Goal: Task Accomplishment & Management: Use online tool/utility

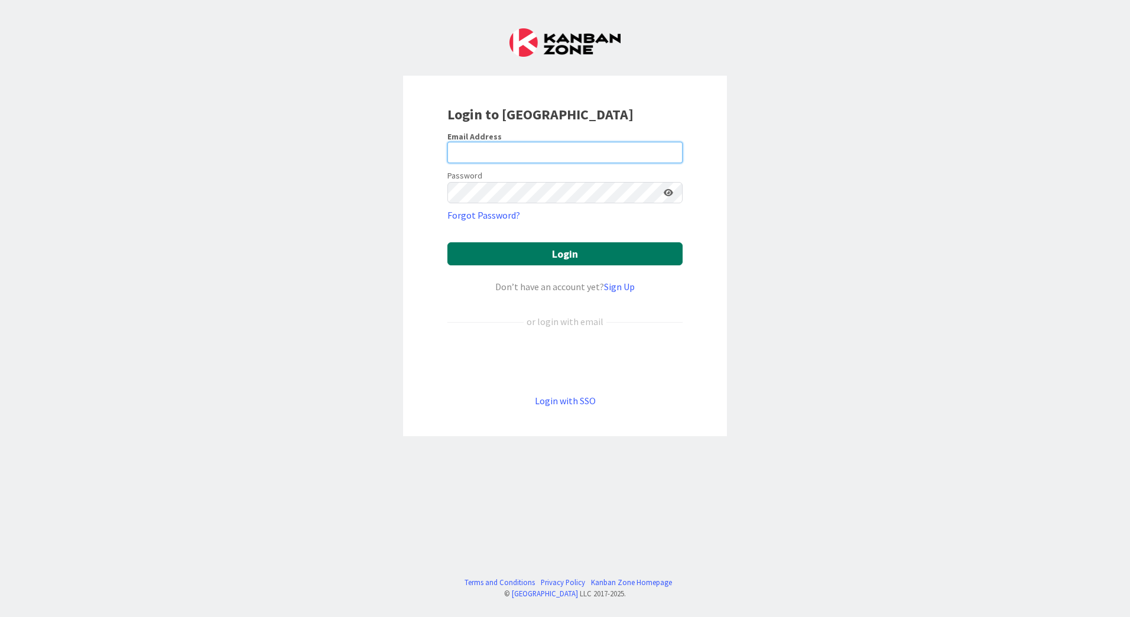
type input "[EMAIL_ADDRESS][PERSON_NAME][DOMAIN_NAME]"
click at [572, 255] on button "Login" at bounding box center [564, 253] width 235 height 23
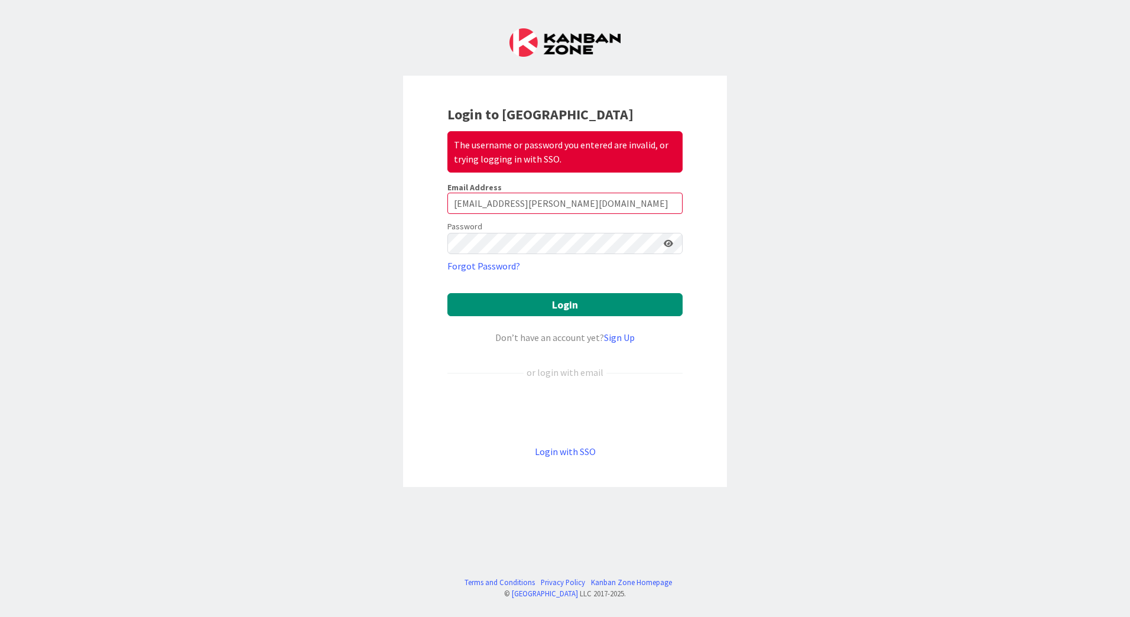
click at [669, 241] on icon at bounding box center [668, 243] width 9 height 8
click at [669, 241] on icon at bounding box center [667, 243] width 11 height 8
click at [570, 308] on button "Login" at bounding box center [564, 304] width 235 height 23
click at [571, 308] on button "Login" at bounding box center [564, 304] width 235 height 23
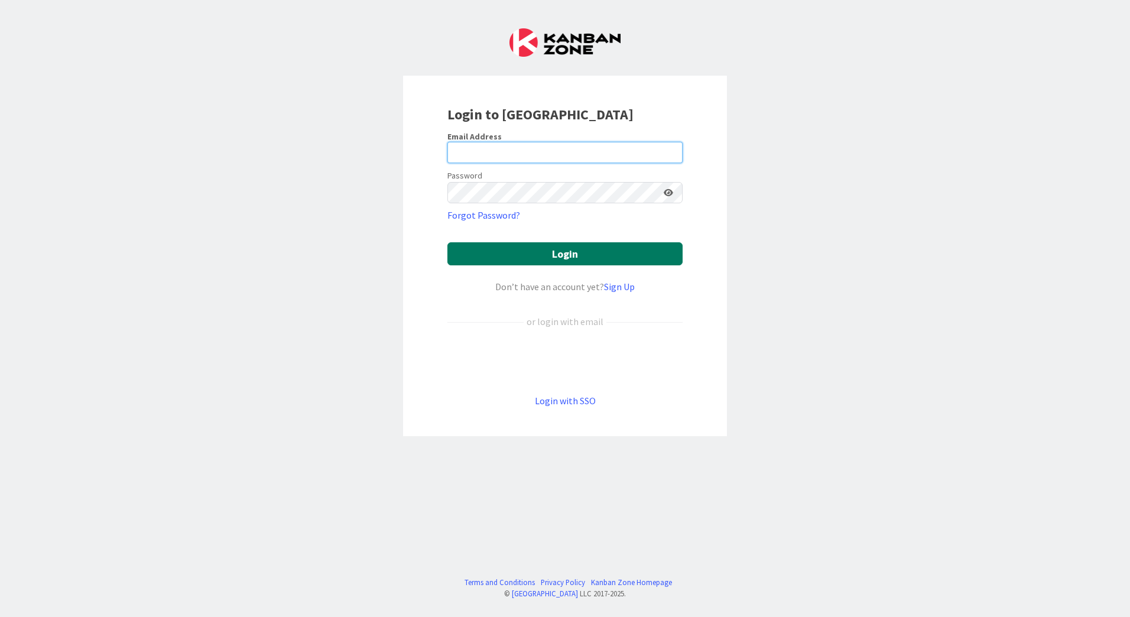
type input "[EMAIL_ADDRESS][PERSON_NAME][DOMAIN_NAME]"
click at [573, 249] on button "Login" at bounding box center [564, 253] width 235 height 23
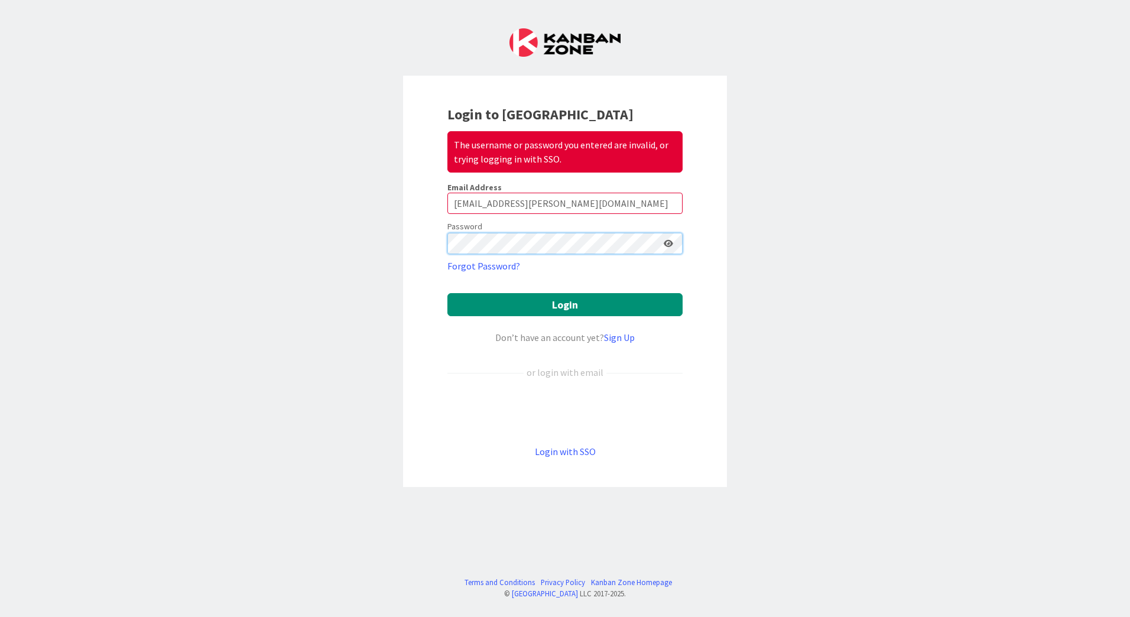
click at [405, 236] on div "Login to Kanban Zone The username or password you entered are invalid, or tryin…" at bounding box center [565, 281] width 324 height 411
click at [447, 293] on button "Login" at bounding box center [564, 304] width 235 height 23
click at [670, 243] on icon at bounding box center [668, 243] width 9 height 8
click at [569, 301] on button "Login" at bounding box center [564, 304] width 235 height 23
click at [667, 243] on icon at bounding box center [667, 243] width 11 height 8
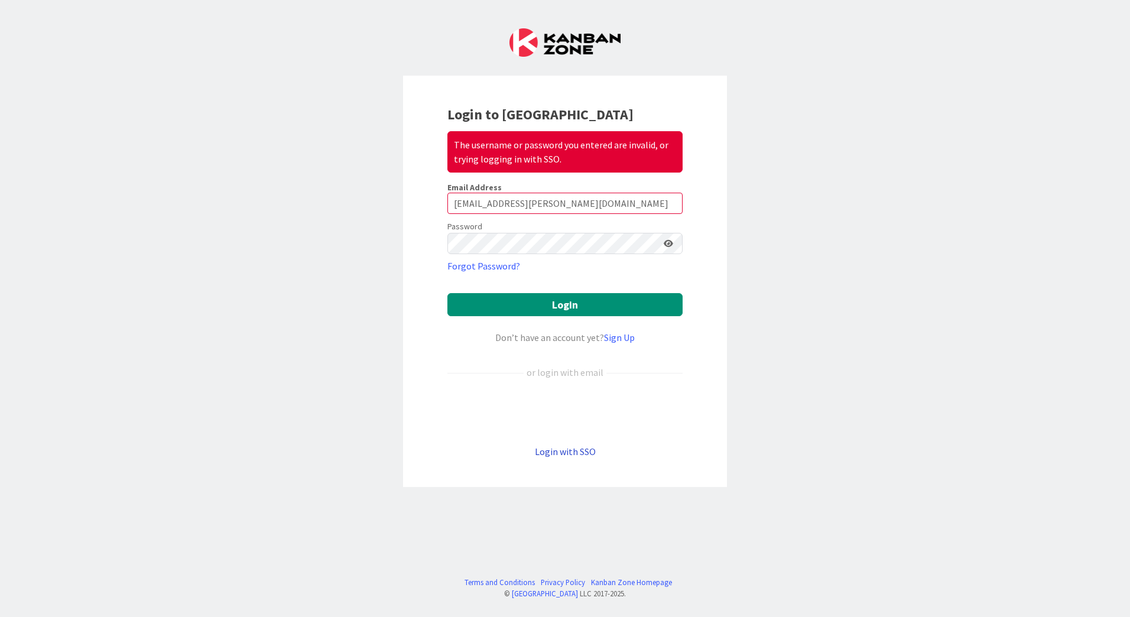
click at [563, 454] on link "Login with SSO" at bounding box center [565, 452] width 61 height 12
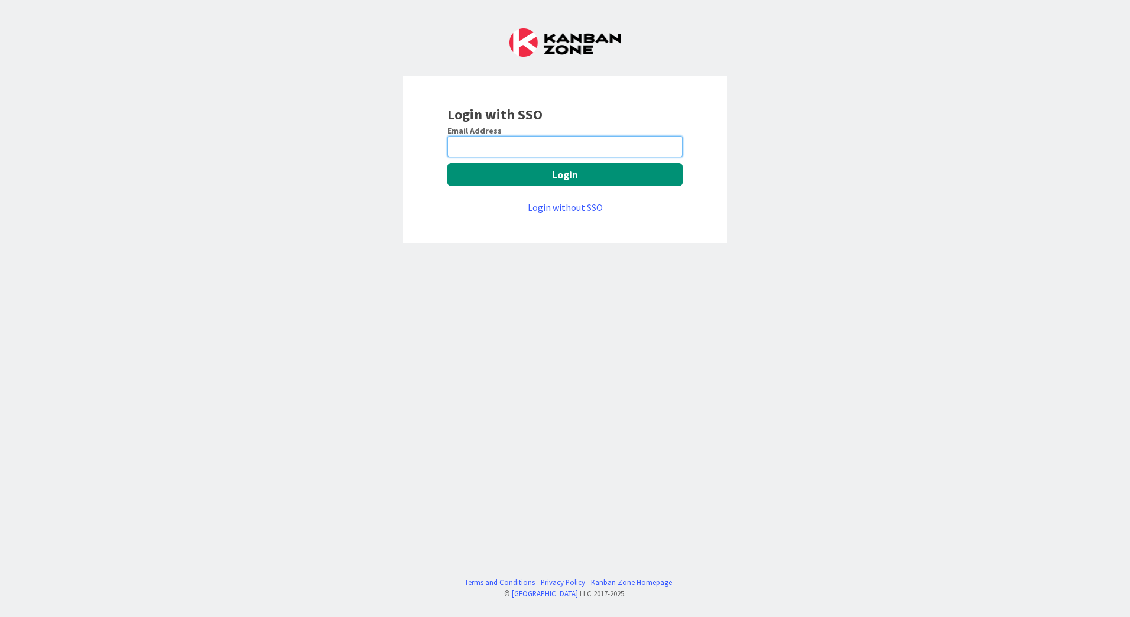
click at [488, 142] on input "email" at bounding box center [564, 146] width 235 height 21
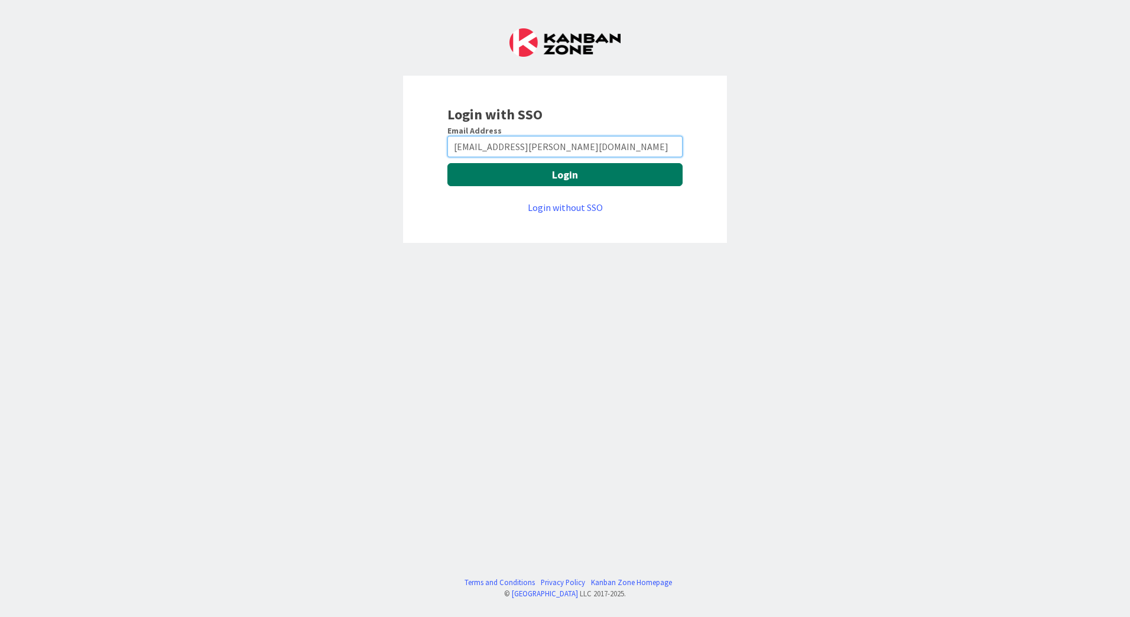
type input "[EMAIL_ADDRESS][PERSON_NAME][DOMAIN_NAME]"
click at [573, 175] on button "Login" at bounding box center [564, 174] width 235 height 23
